Goal: Find specific page/section

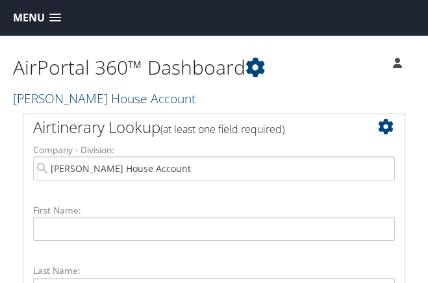
click at [54, 18] on span at bounding box center [55, 18] width 12 height 9
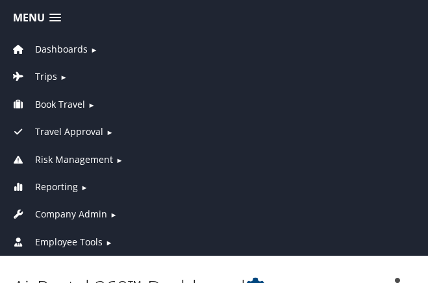
click at [57, 17] on span at bounding box center [55, 18] width 12 height 9
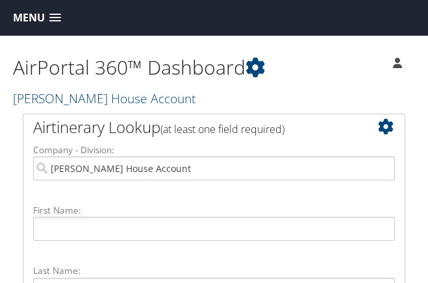
click at [57, 17] on span at bounding box center [55, 18] width 12 height 9
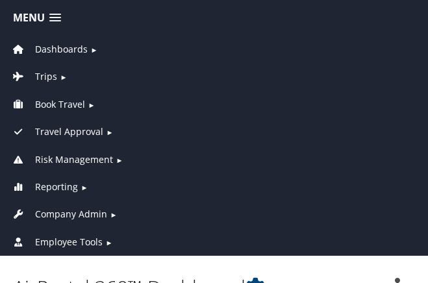
click at [58, 47] on span "Dashboards" at bounding box center [61, 49] width 53 height 14
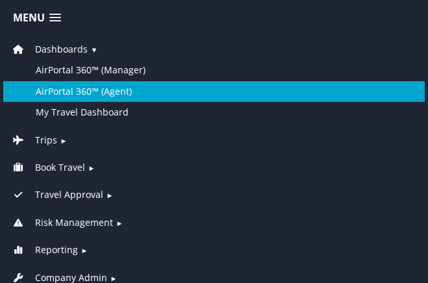
click at [75, 87] on link "AirPortal 360™ (Agent)" at bounding box center [214, 91] width 422 height 21
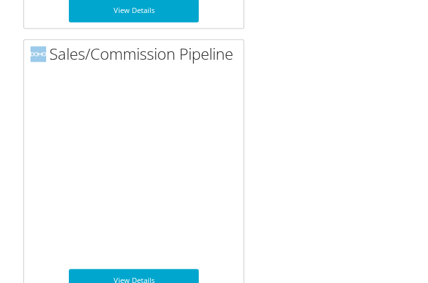
scroll to position [2888, 0]
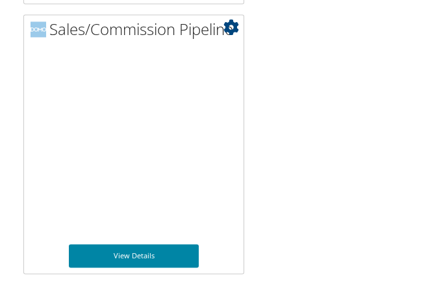
click at [136, 254] on link "View Details" at bounding box center [134, 255] width 130 height 23
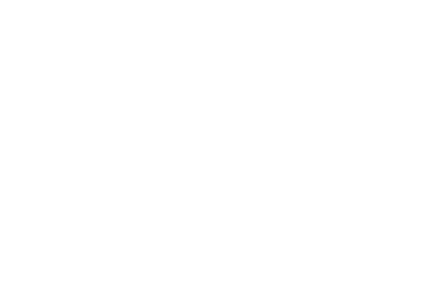
scroll to position [188, 0]
